Goal: Task Accomplishment & Management: Manage account settings

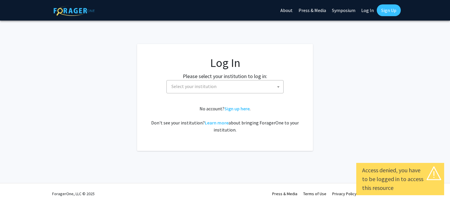
select select
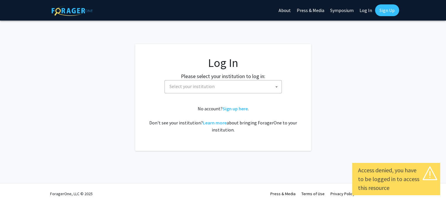
click at [207, 91] on span "Select your institution" at bounding box center [224, 86] width 114 height 12
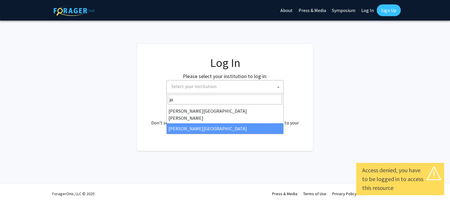
type input "joh"
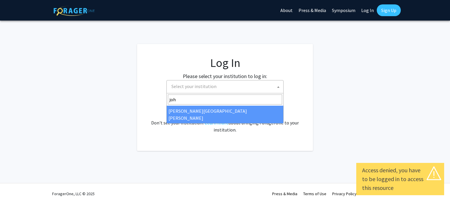
select select "1"
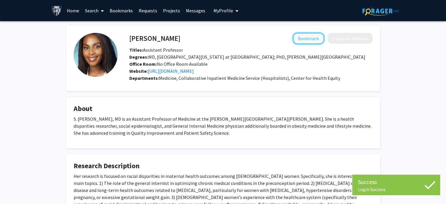
click at [310, 38] on button "Bookmark" at bounding box center [308, 38] width 31 height 11
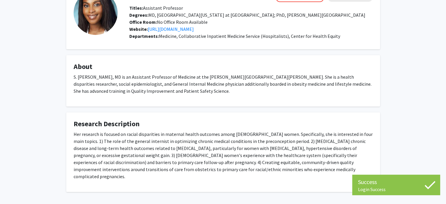
scroll to position [66, 0]
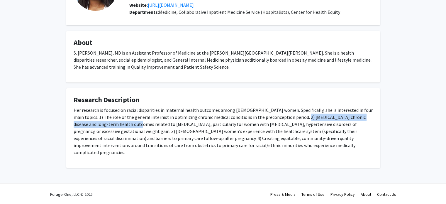
drag, startPoint x: 295, startPoint y: 122, endPoint x: 131, endPoint y: 132, distance: 163.9
click at [120, 132] on p "Her research is focused on racial disparities in maternal health outcomes among…" at bounding box center [223, 130] width 299 height 49
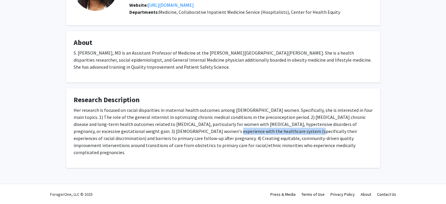
drag, startPoint x: 177, startPoint y: 139, endPoint x: 258, endPoint y: 139, distance: 81.2
click at [258, 139] on p "Her research is focused on racial disparities in maternal health outcomes among…" at bounding box center [223, 130] width 299 height 49
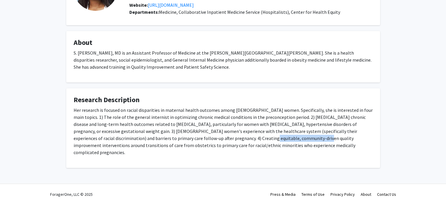
drag, startPoint x: 267, startPoint y: 145, endPoint x: 214, endPoint y: 142, distance: 53.2
click at [214, 142] on p "Her research is focused on racial disparities in maternal health outcomes among…" at bounding box center [223, 130] width 299 height 49
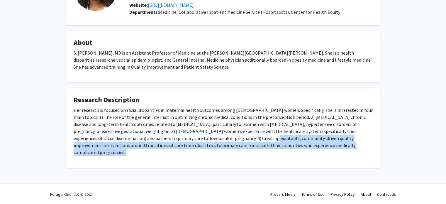
drag, startPoint x: 214, startPoint y: 142, endPoint x: 342, endPoint y: 154, distance: 128.4
click at [342, 154] on p "Her research is focused on racial disparities in maternal health outcomes among…" at bounding box center [223, 130] width 299 height 49
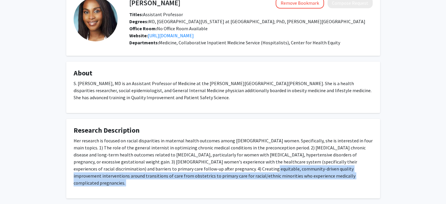
scroll to position [0, 0]
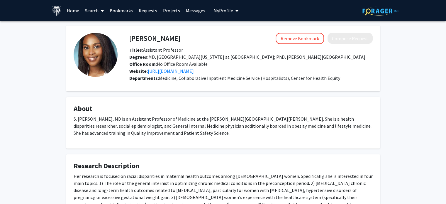
click at [159, 43] on h4 "[PERSON_NAME]" at bounding box center [154, 38] width 51 height 11
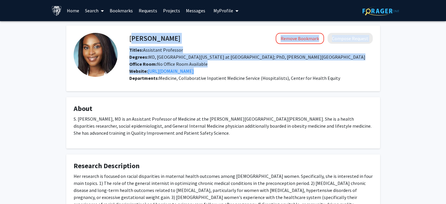
drag, startPoint x: 159, startPoint y: 43, endPoint x: 196, endPoint y: 52, distance: 38.2
click at [195, 52] on div "[PERSON_NAME] Remove Bookmark Compose Request Titles: Assistant Professor Degre…" at bounding box center [251, 54] width 252 height 42
click at [202, 51] on div "Titles: Assistant Professor" at bounding box center [251, 49] width 252 height 7
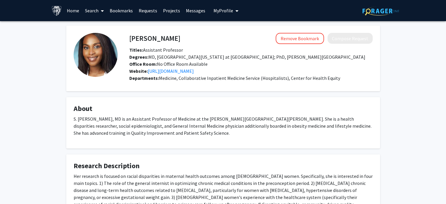
drag, startPoint x: 203, startPoint y: 44, endPoint x: 127, endPoint y: 37, distance: 75.4
click at [127, 37] on div "[PERSON_NAME] Remove Bookmark Compose Request Titles: Assistant Professor Degre…" at bounding box center [251, 54] width 252 height 42
click at [188, 74] on link "[URL][DOMAIN_NAME]" at bounding box center [171, 71] width 46 height 6
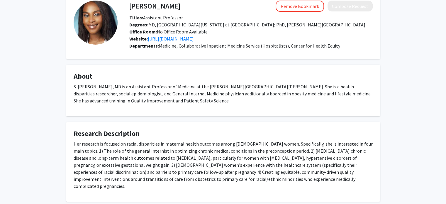
scroll to position [66, 0]
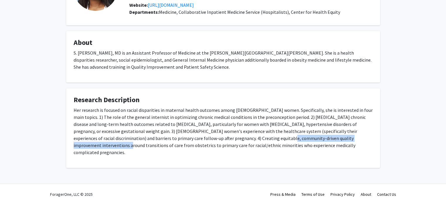
drag, startPoint x: 344, startPoint y: 146, endPoint x: 232, endPoint y: 146, distance: 111.4
click at [232, 146] on p "Her research is focused on racial disparities in maternal health outcomes among…" at bounding box center [223, 130] width 299 height 49
click at [234, 144] on p "Her research is focused on racial disparities in maternal health outcomes among…" at bounding box center [223, 130] width 299 height 49
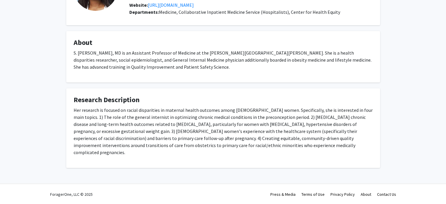
drag, startPoint x: 234, startPoint y: 144, endPoint x: 321, endPoint y: 160, distance: 88.2
click at [321, 160] on fg-card "Research Description Her research is focused on racial disparities in maternal …" at bounding box center [223, 127] width 314 height 79
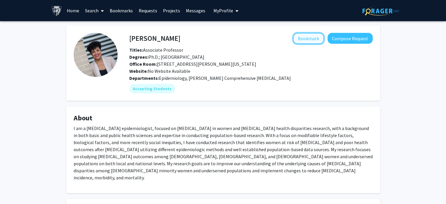
click at [320, 35] on button "Bookmark" at bounding box center [308, 38] width 31 height 11
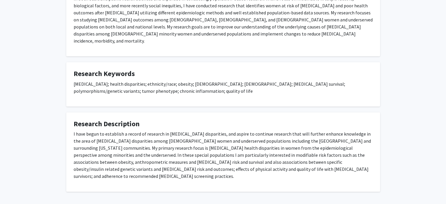
scroll to position [147, 0]
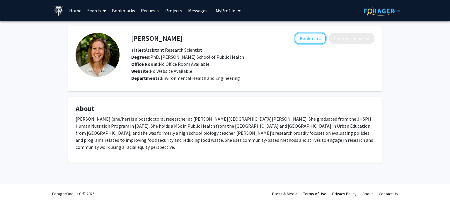
click at [312, 40] on button "Bookmark" at bounding box center [310, 38] width 31 height 11
click at [183, 30] on fg-card "Kaitlyn Harper Remove Bookmark Compose Request Titles: Assistant Research Scien…" at bounding box center [225, 58] width 314 height 66
drag, startPoint x: 183, startPoint y: 30, endPoint x: 180, endPoint y: 32, distance: 3.4
click at [183, 30] on fg-card "Kaitlyn Harper Remove Bookmark Compose Request Titles: Assistant Research Scien…" at bounding box center [225, 58] width 314 height 66
click at [173, 34] on h4 "Kaitlyn Harper" at bounding box center [156, 38] width 51 height 11
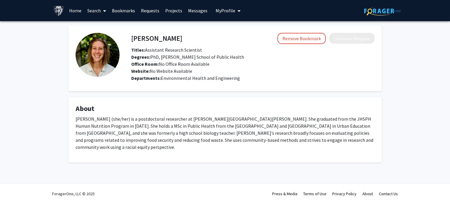
click at [169, 36] on h4 "Kaitlyn Harper" at bounding box center [156, 38] width 51 height 11
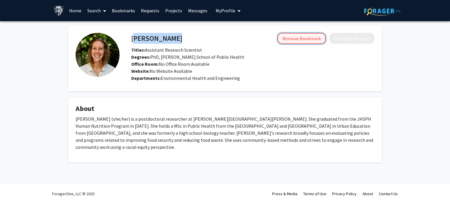
click at [295, 38] on button "Remove Bookmark" at bounding box center [302, 38] width 48 height 11
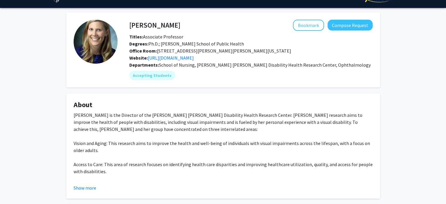
scroll to position [88, 0]
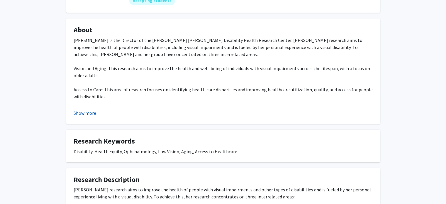
click at [88, 109] on fg-read-more "Bonnielin Swenor is the Director of the Johns Hopkins Disability Health Researc…" at bounding box center [223, 77] width 299 height 80
click at [88, 111] on button "Show more" at bounding box center [85, 112] width 23 height 7
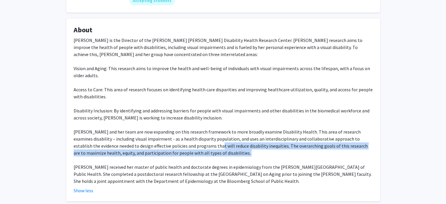
drag, startPoint x: 230, startPoint y: 156, endPoint x: 201, endPoint y: 147, distance: 30.3
click at [201, 147] on div "Bonnielin Swenor is the Director of the Johns Hopkins Disability Health Researc…" at bounding box center [223, 111] width 299 height 148
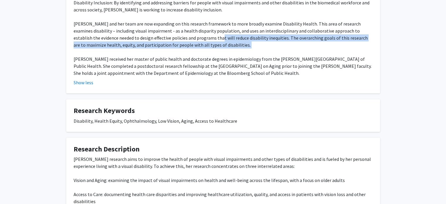
scroll to position [264, 0]
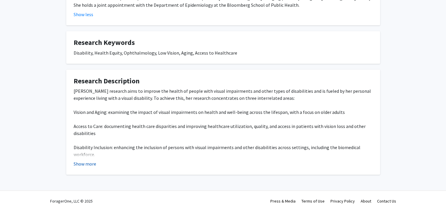
click at [91, 163] on button "Show more" at bounding box center [85, 163] width 23 height 7
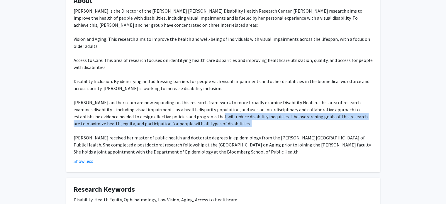
scroll to position [0, 0]
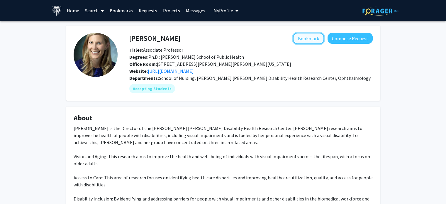
click at [309, 39] on button "Bookmark" at bounding box center [308, 38] width 31 height 11
